Goal: Transaction & Acquisition: Book appointment/travel/reservation

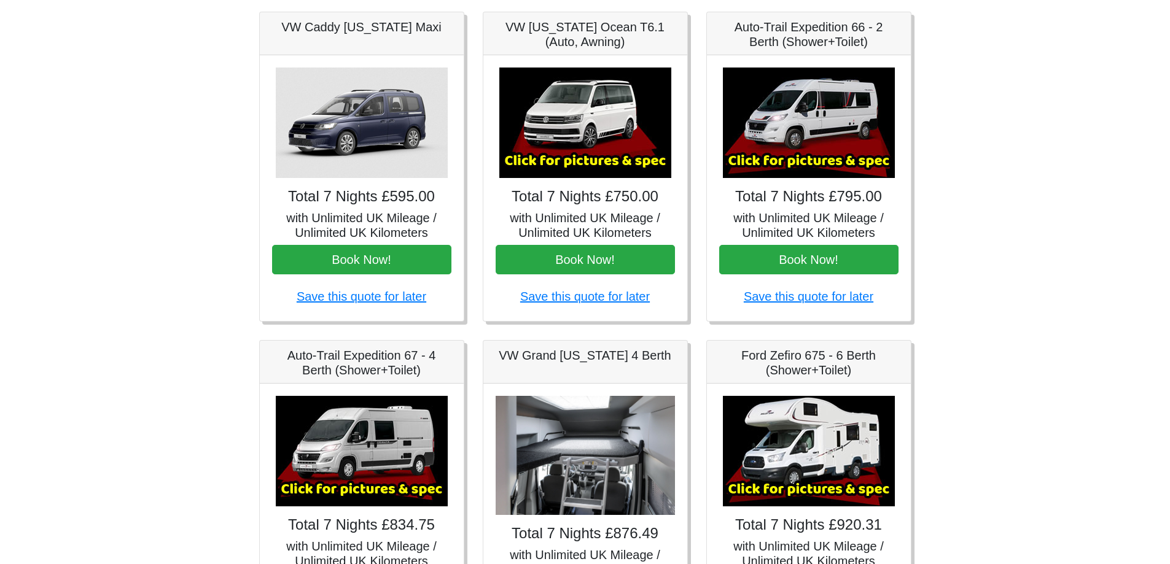
scroll to position [246, 0]
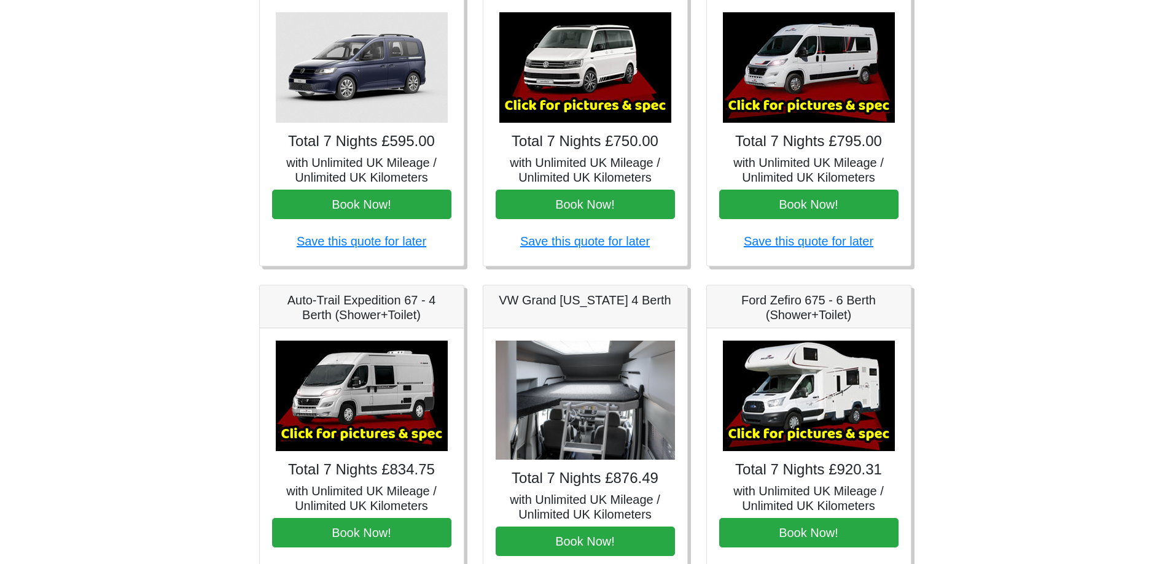
drag, startPoint x: 83, startPoint y: 272, endPoint x: 58, endPoint y: 246, distance: 36.5
click at [83, 272] on body "CENTRAL RESERVATIONS FOR ALL ENQUIRIES 00 44 ( 0 ) 1942 778899 Easicampers Book…" at bounding box center [585, 367] width 1170 height 1226
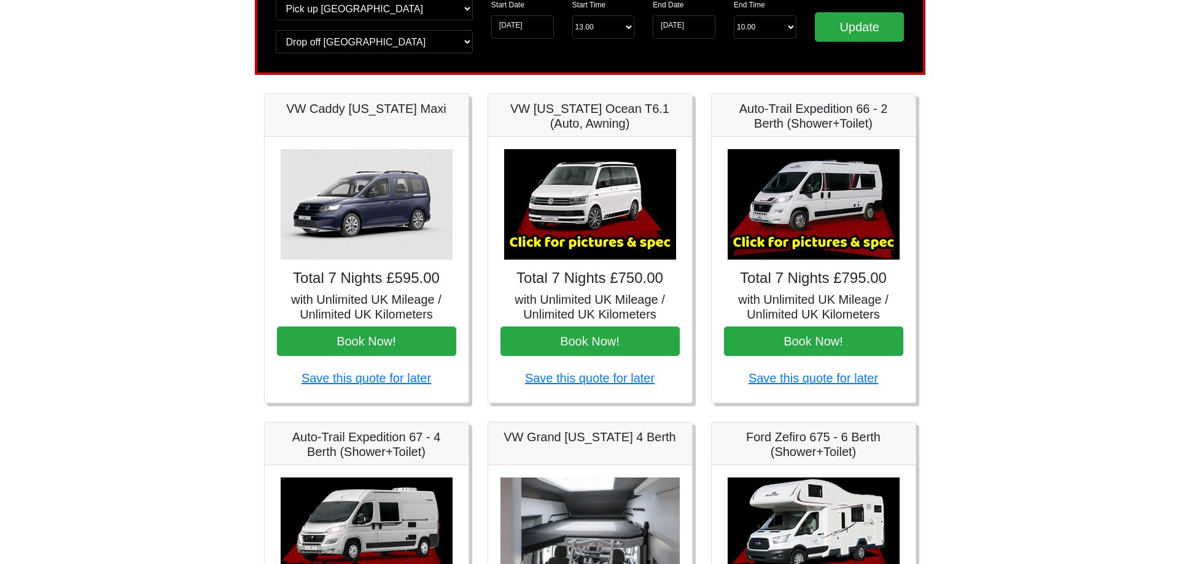
scroll to position [47, 0]
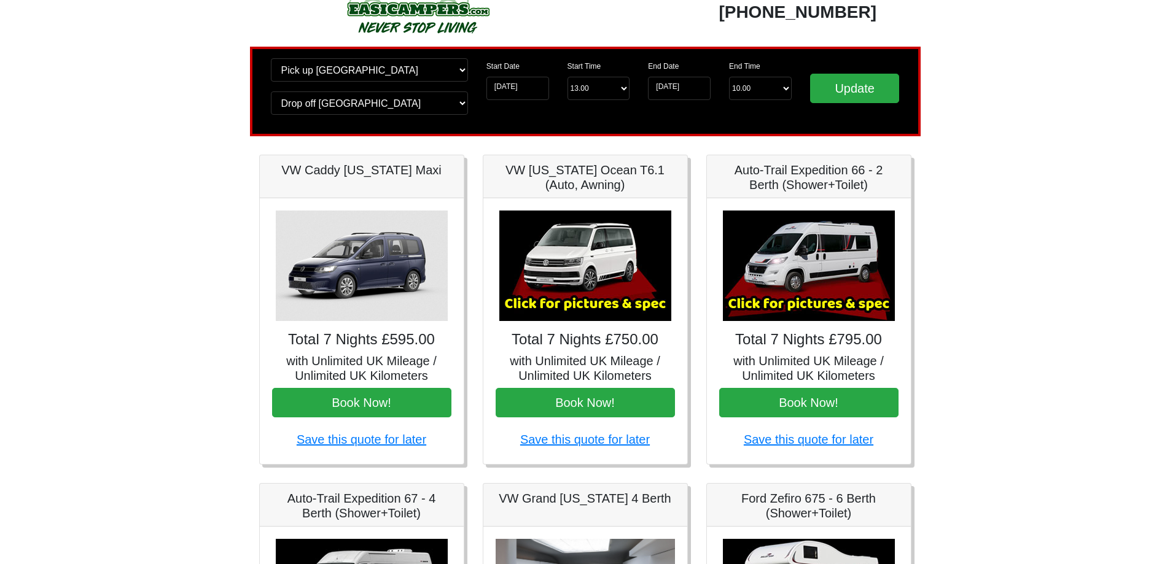
click at [565, 254] on img at bounding box center [585, 266] width 172 height 111
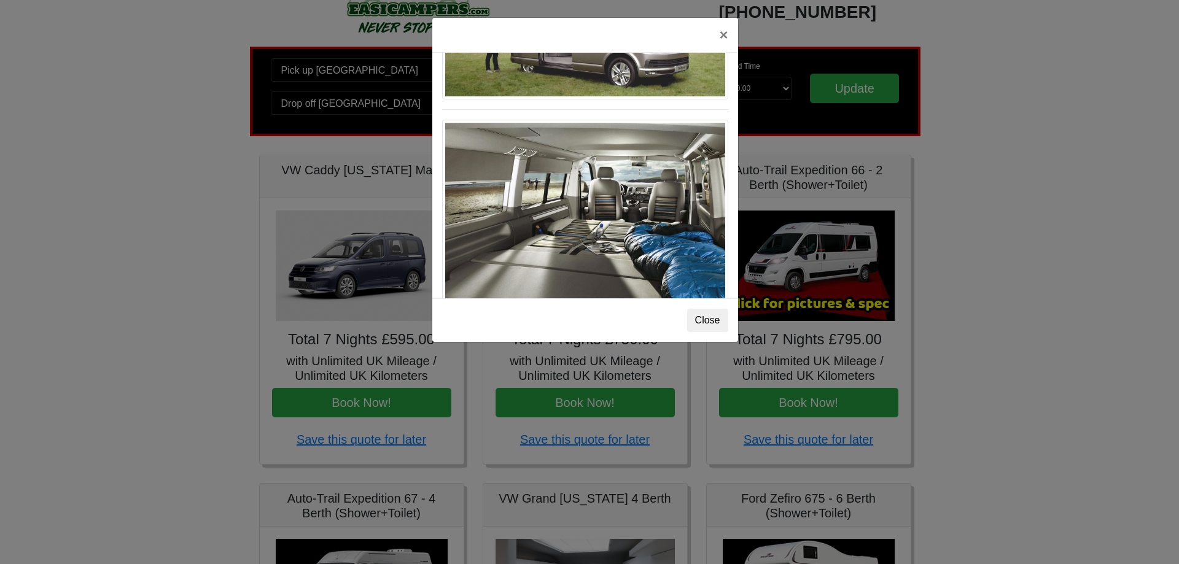
scroll to position [1339, 0]
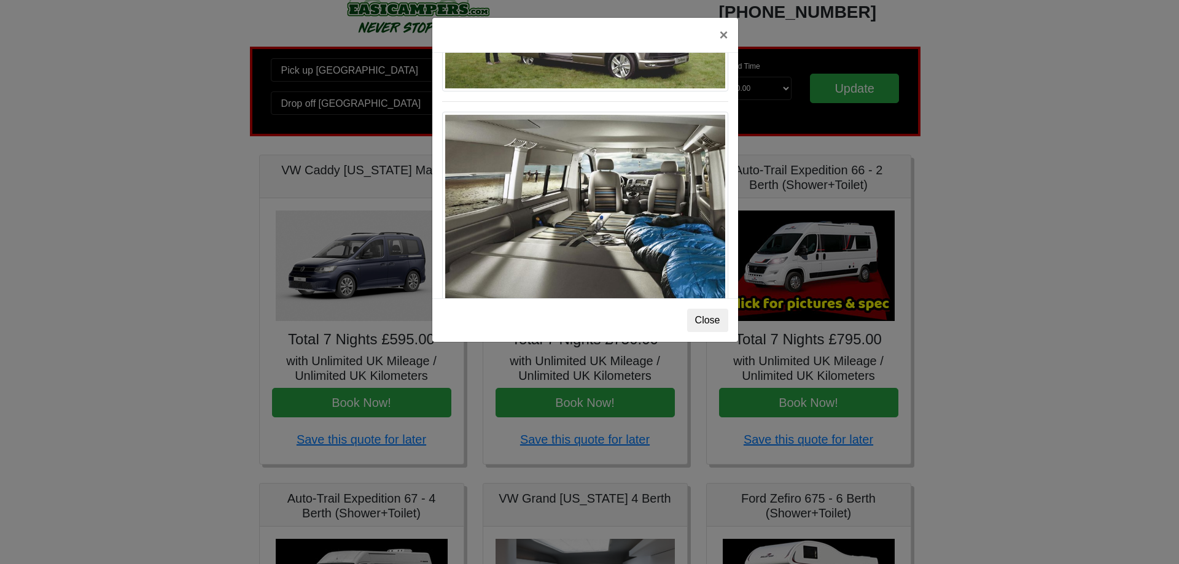
click at [235, 216] on div "× VW California Ocean T6 Spec TECHNICAL DATA Engine: Diesel Transmission: DSG A…" at bounding box center [589, 282] width 1179 height 564
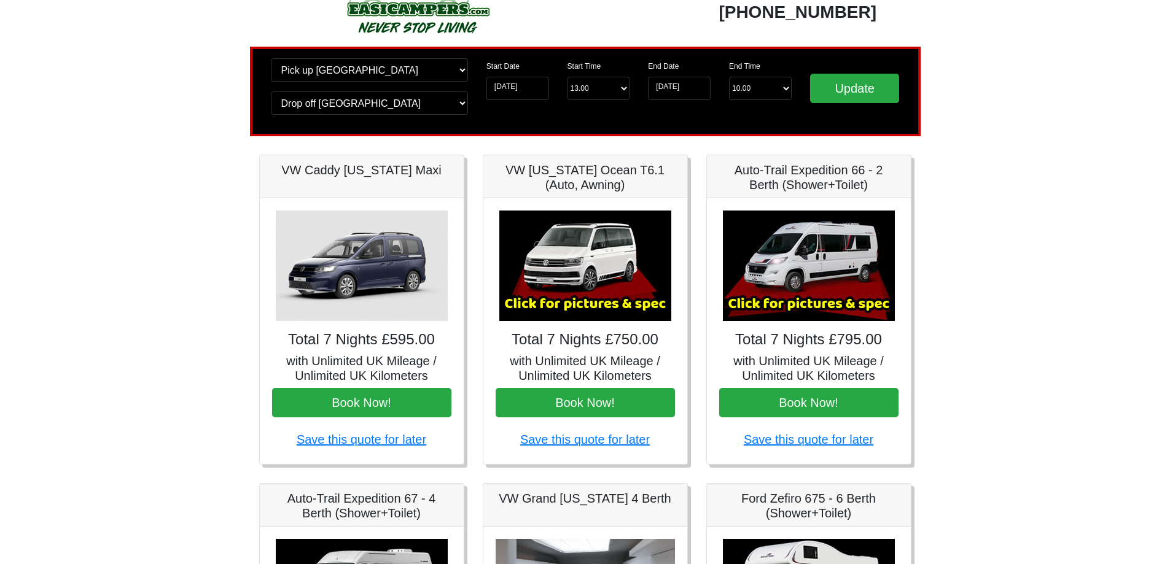
click at [832, 230] on img at bounding box center [809, 266] width 172 height 111
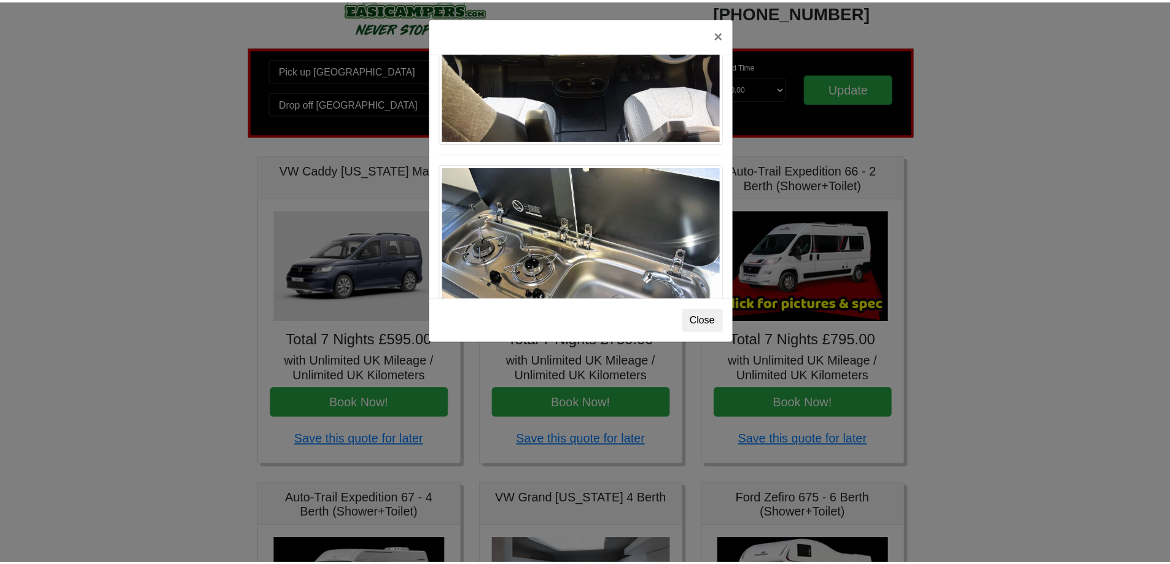
scroll to position [1277, 0]
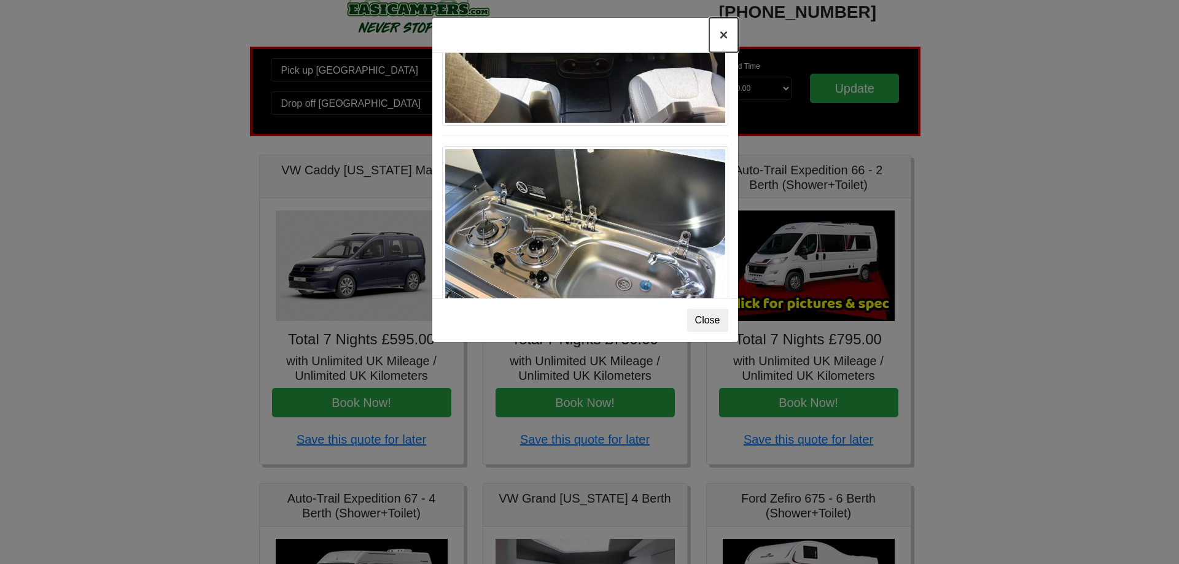
click at [725, 41] on button "×" at bounding box center [723, 35] width 28 height 34
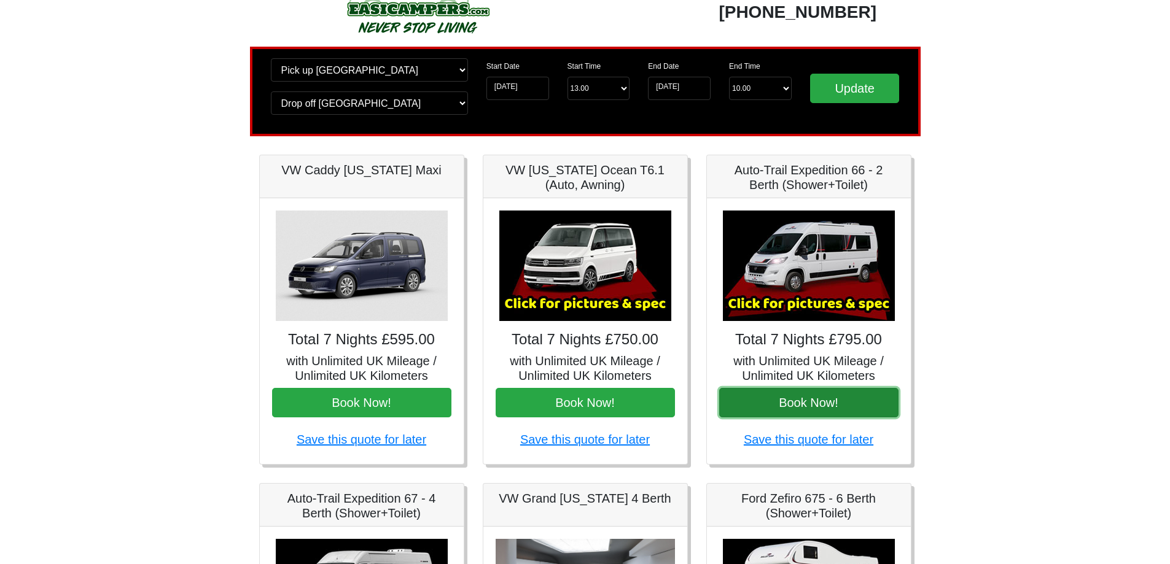
click at [800, 401] on button "Book Now!" at bounding box center [808, 402] width 179 height 29
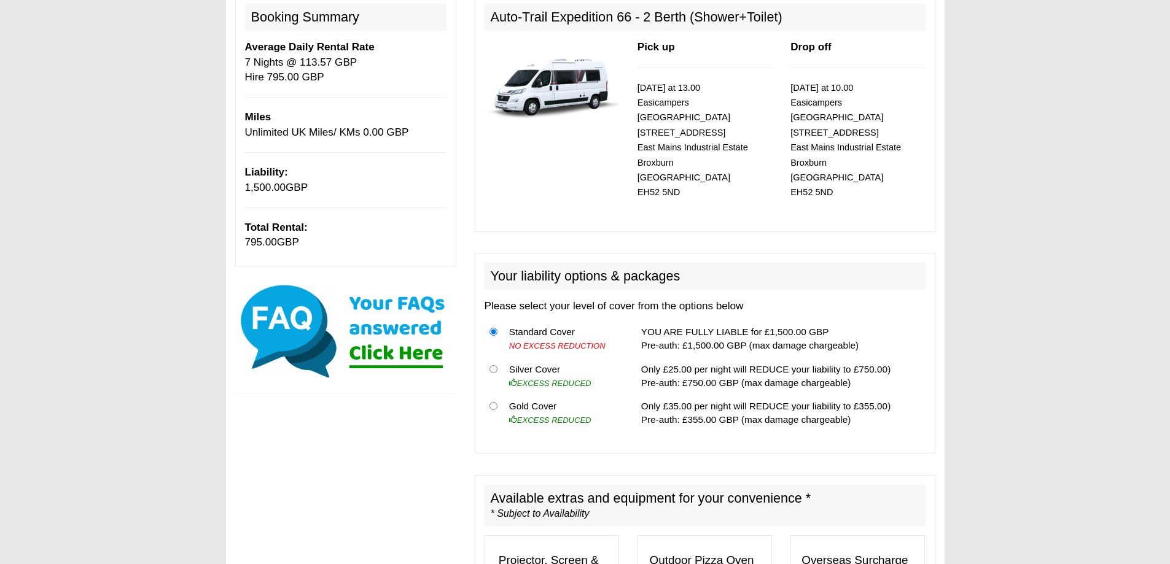
scroll to position [184, 0]
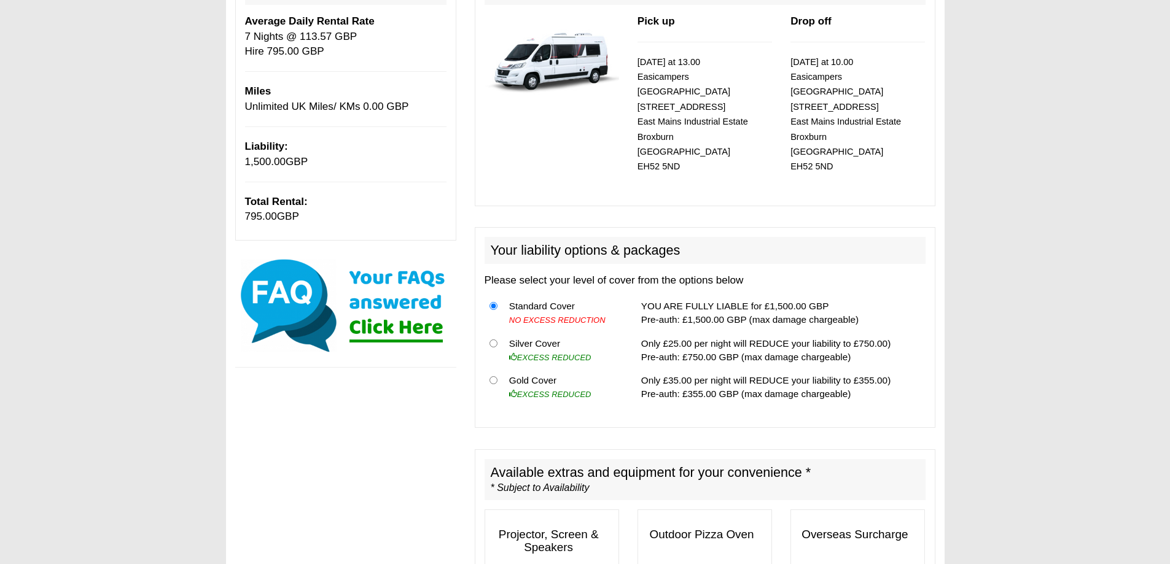
click at [496, 371] on th at bounding box center [495, 387] width 20 height 37
click at [490, 376] on input "radio" at bounding box center [493, 380] width 8 height 8
radio input "true"
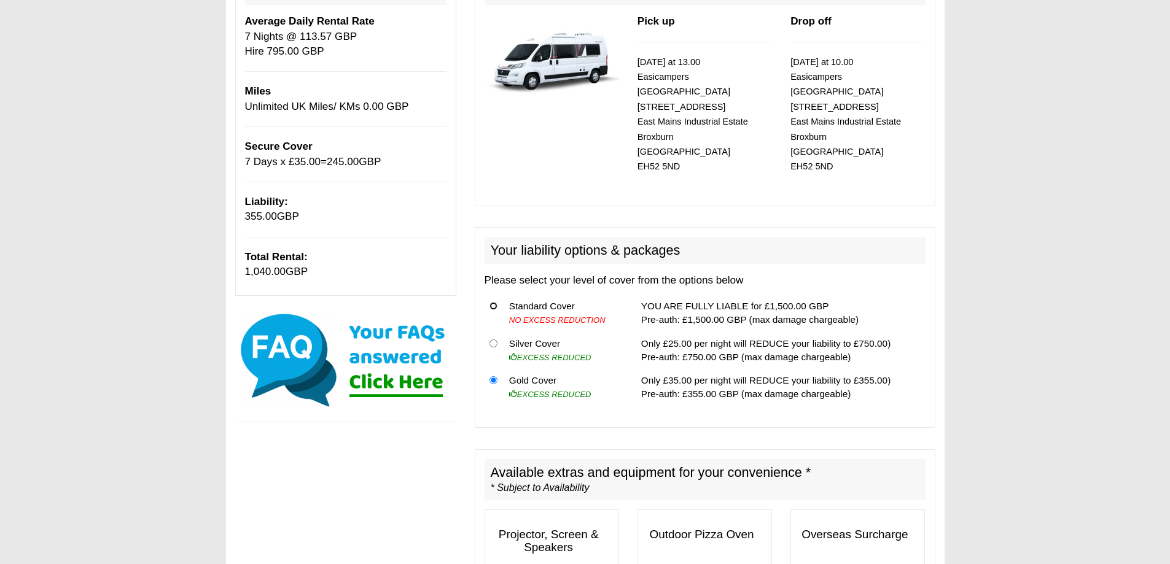
click at [493, 302] on input "radio" at bounding box center [493, 306] width 8 height 8
radio input "true"
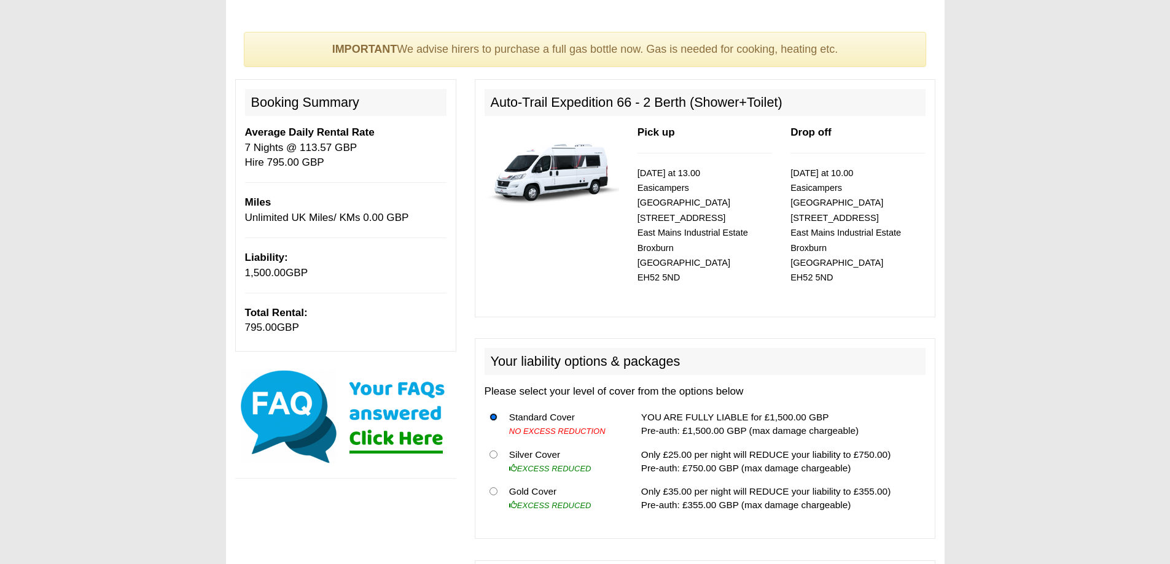
scroll to position [61, 0]
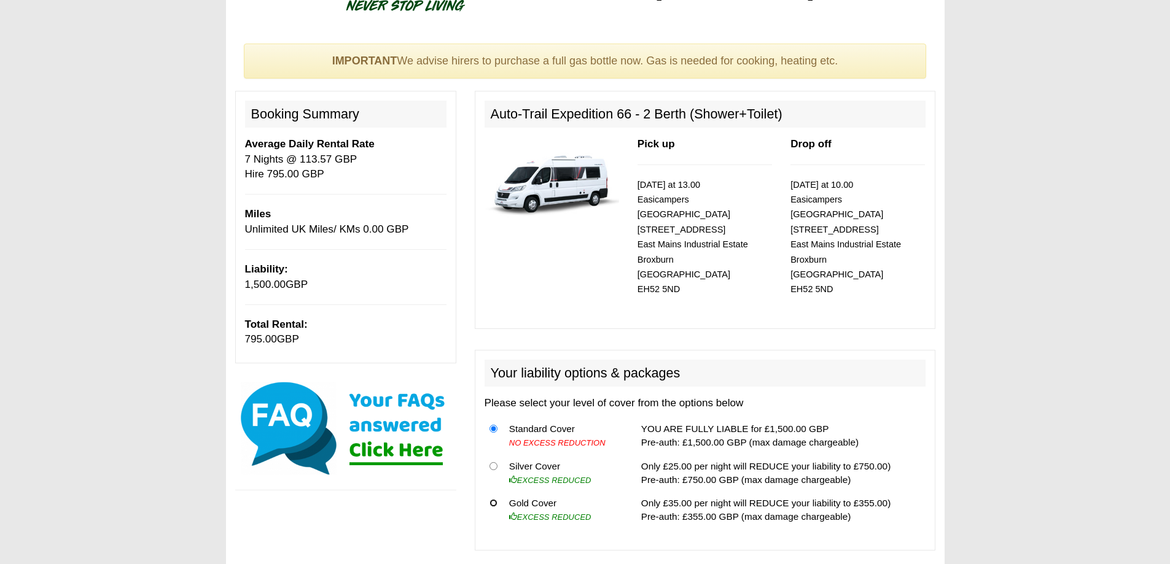
click at [489, 499] on input "radio" at bounding box center [493, 503] width 8 height 8
radio input "true"
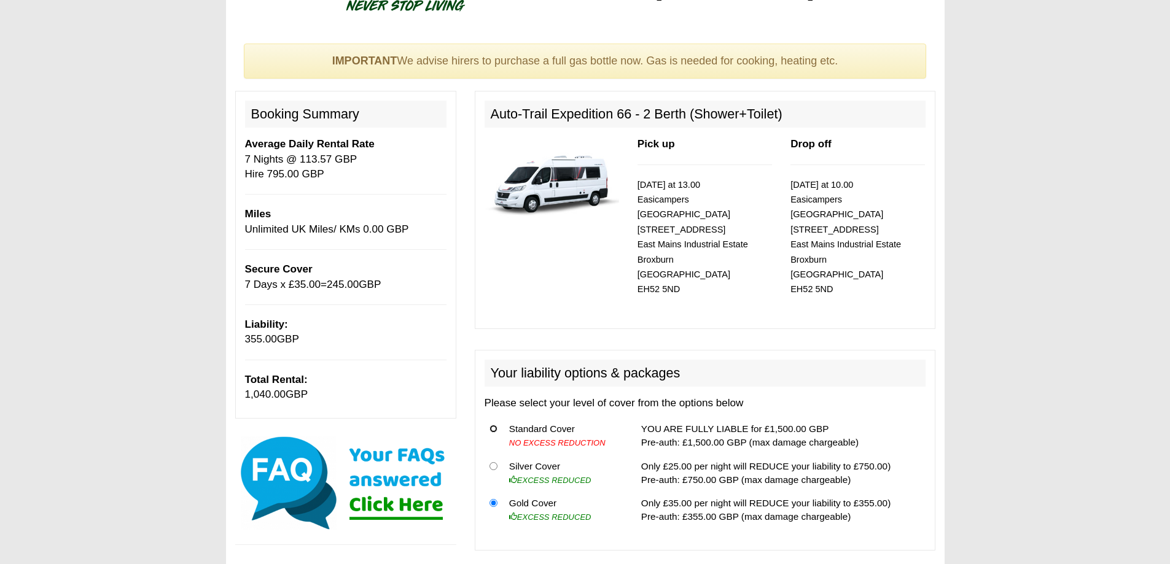
click at [496, 425] on input "radio" at bounding box center [493, 429] width 8 height 8
radio input "true"
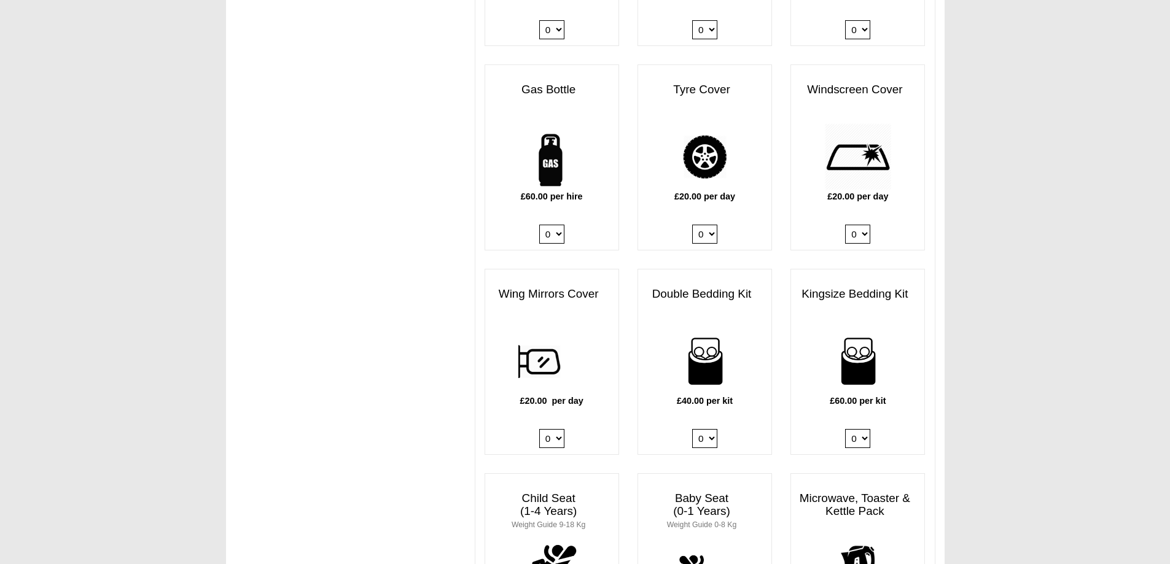
scroll to position [860, 0]
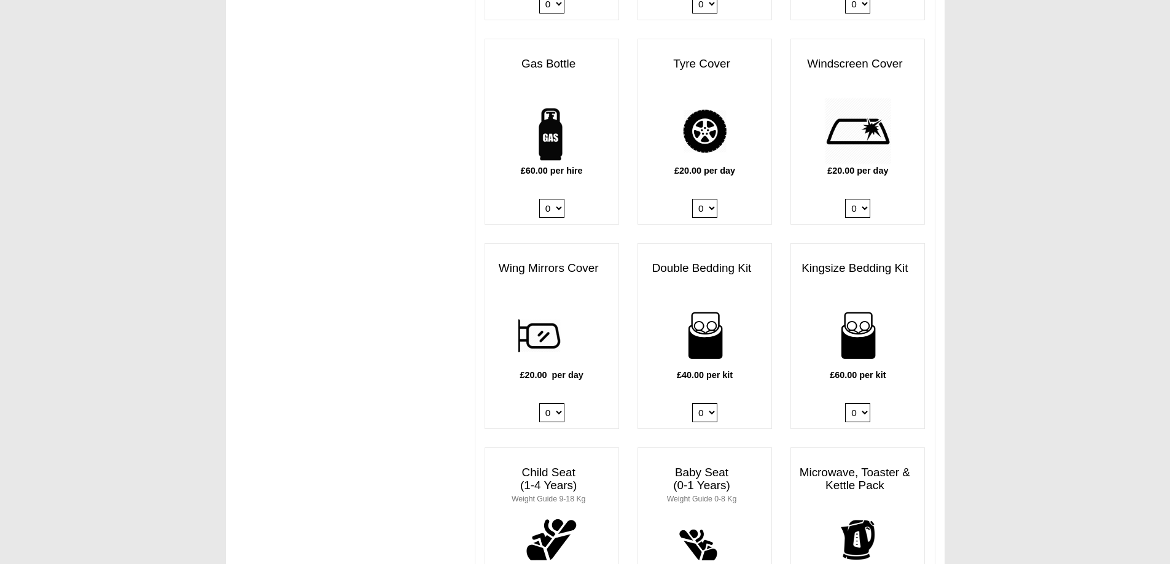
drag, startPoint x: 693, startPoint y: 231, endPoint x: 1013, endPoint y: 415, distance: 369.2
click at [1015, 415] on body "[DATE] ------- 2025 ------- Sorry, you dont qualify :( CENTRAL RESERVATIONS FOR…" at bounding box center [585, 448] width 1170 height 2616
click at [854, 403] on select "0 1 2 3 4" at bounding box center [857, 412] width 25 height 19
select select "Kingsize Bedding Kit x QTY 1 @ 60.00 GBP per kit."
click at [845, 403] on select "0 1 2 3 4" at bounding box center [857, 412] width 25 height 19
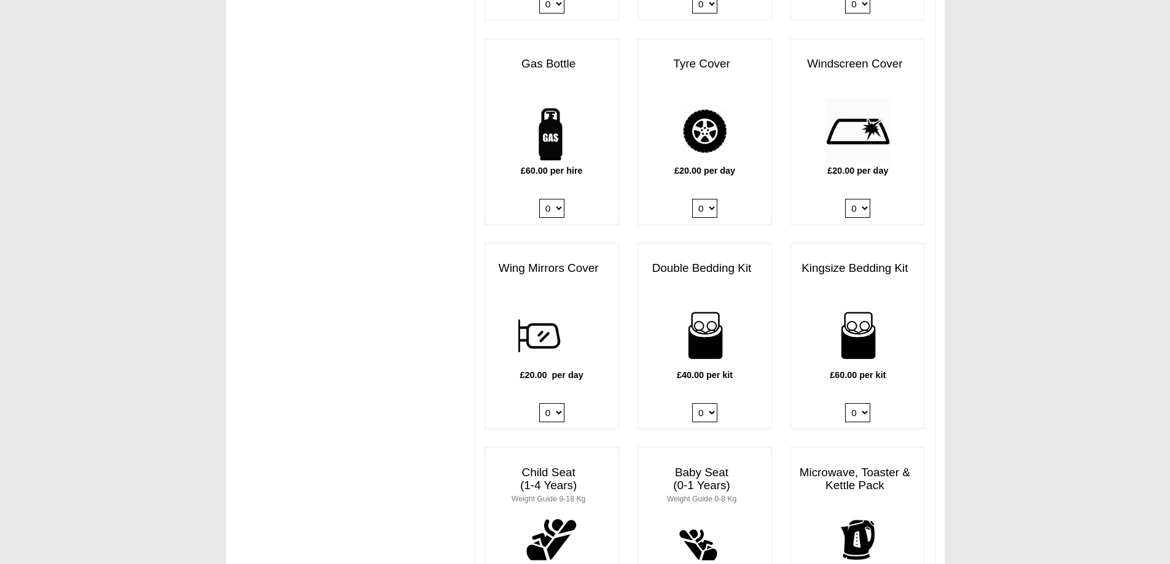
click at [706, 403] on select "0 1 2 3 4" at bounding box center [704, 412] width 25 height 19
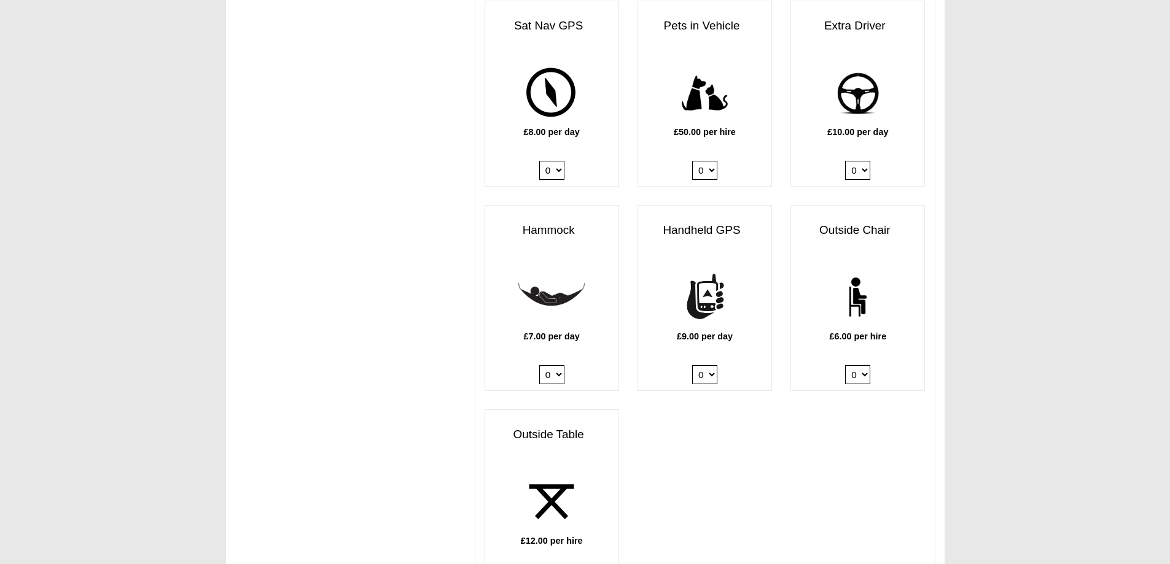
scroll to position [1597, 0]
